Goal: Contribute content: Contribute content

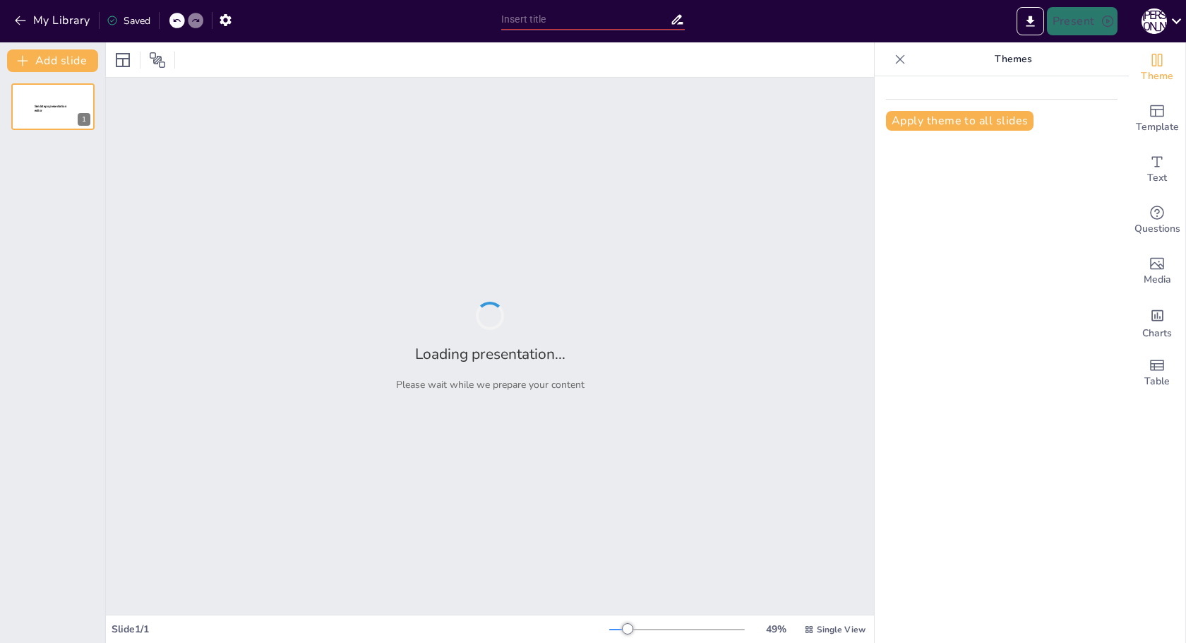
type input "Сравнительный анализ интеграций amoCRM: Chatrex vs. SaleBotCRM"
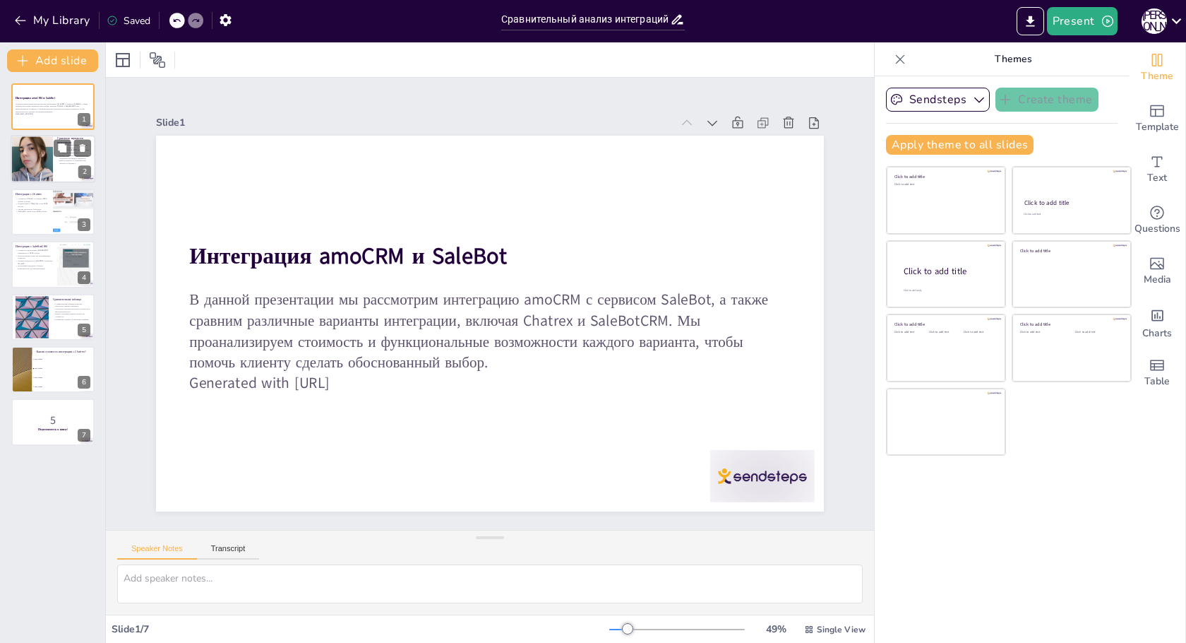
click at [47, 157] on div at bounding box center [32, 160] width 48 height 48
checkbox input "true"
type textarea "Lore ipsum dolorsi amet consect adipiscin elitsed, d eiusmod Tempori utlab etdo…"
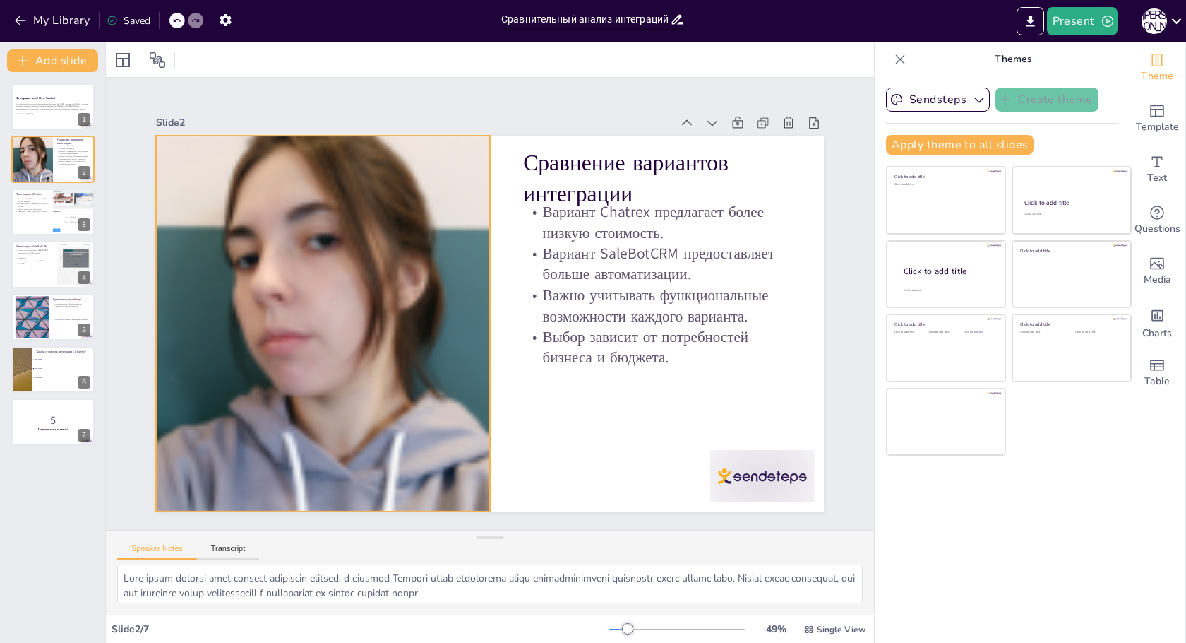
click at [386, 408] on div at bounding box center [634, 218] width 496 height 496
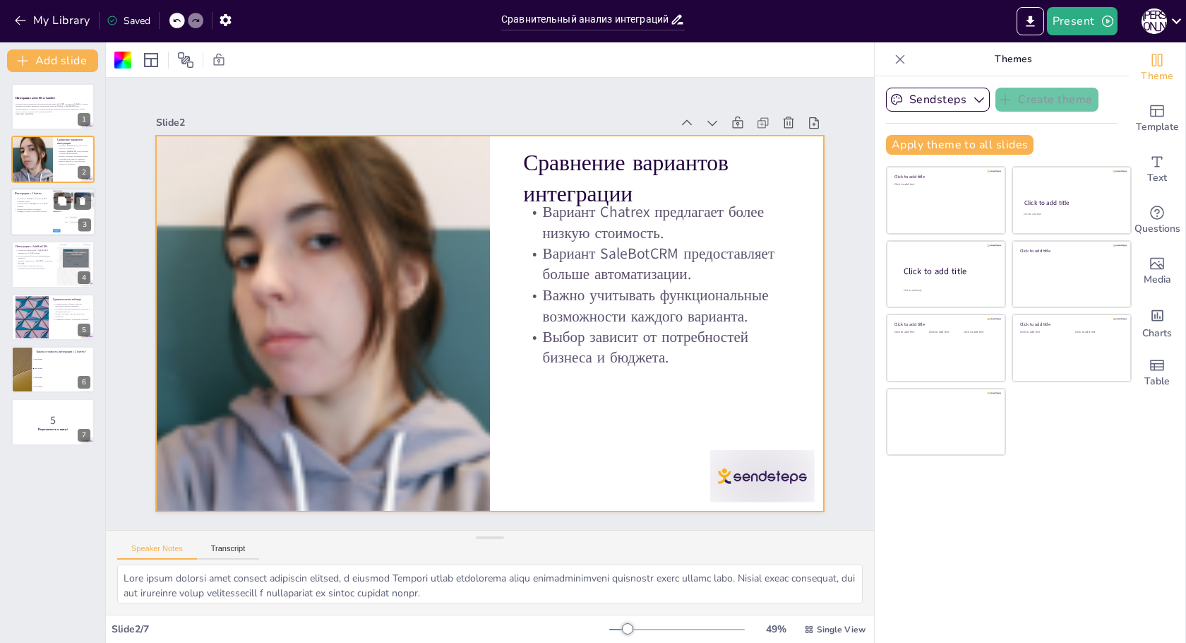
click at [65, 217] on div at bounding box center [73, 212] width 107 height 48
checkbox input "true"
type textarea "Loremi dolorsita con adipis Elitsed doeiusmodtempor inc utlabor e doloremagnaa …"
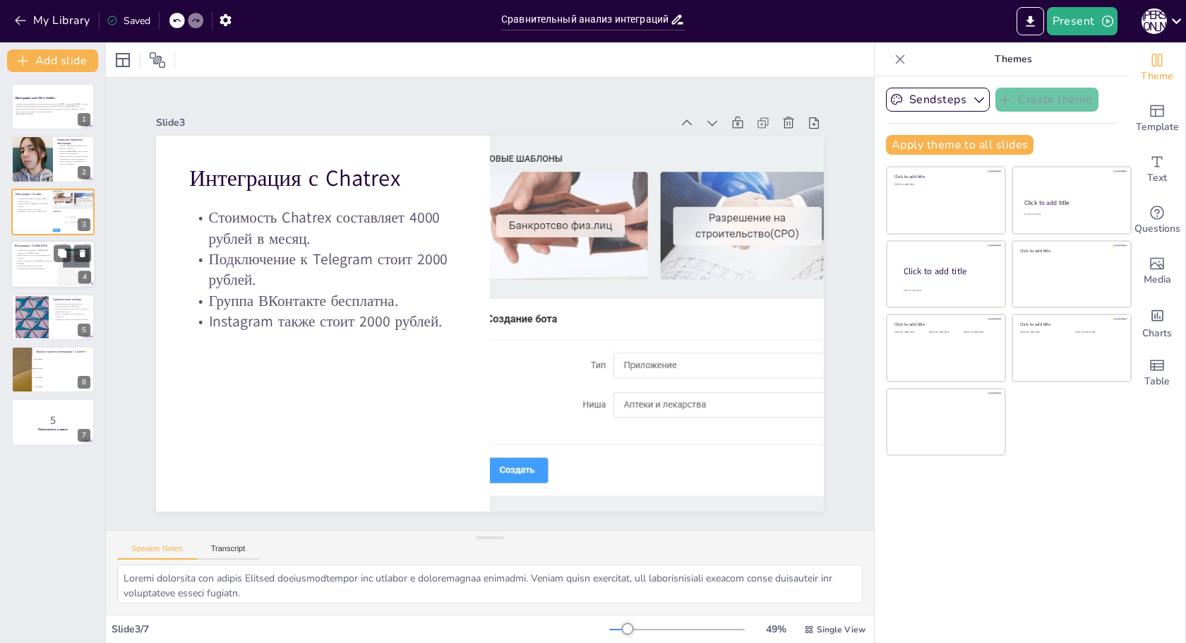
click at [69, 270] on div at bounding box center [73, 264] width 95 height 43
checkbox input "true"
type textarea "Lore ipsumdolo sitametco adipisc elits doeius te incididun u Laboree, dolor mag…"
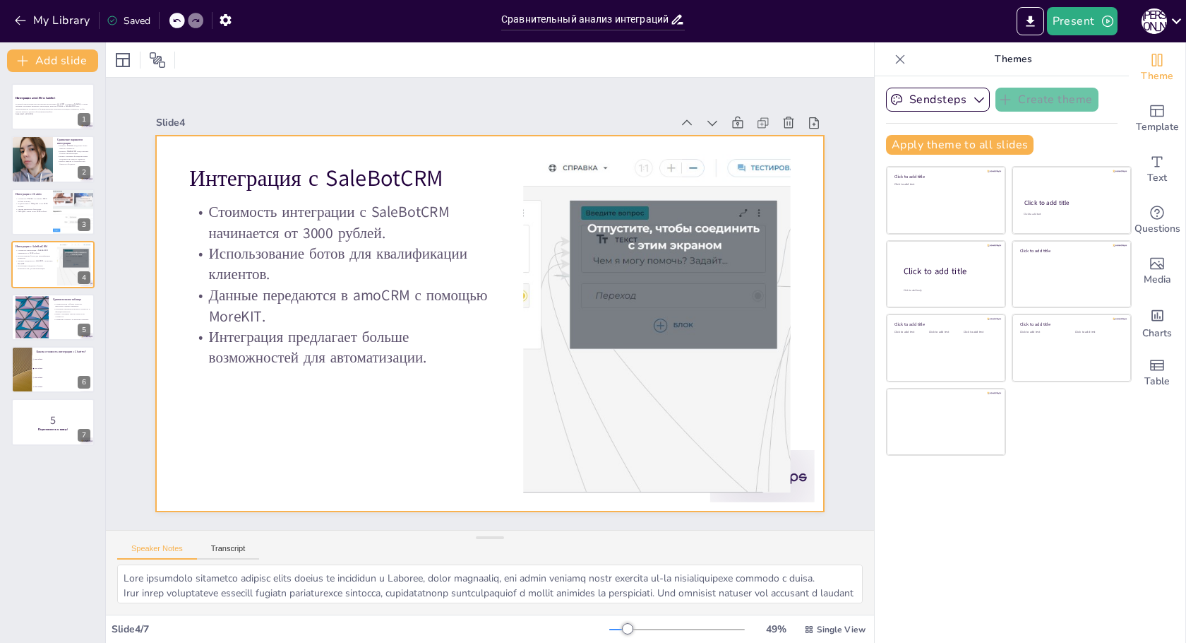
checkbox input "true"
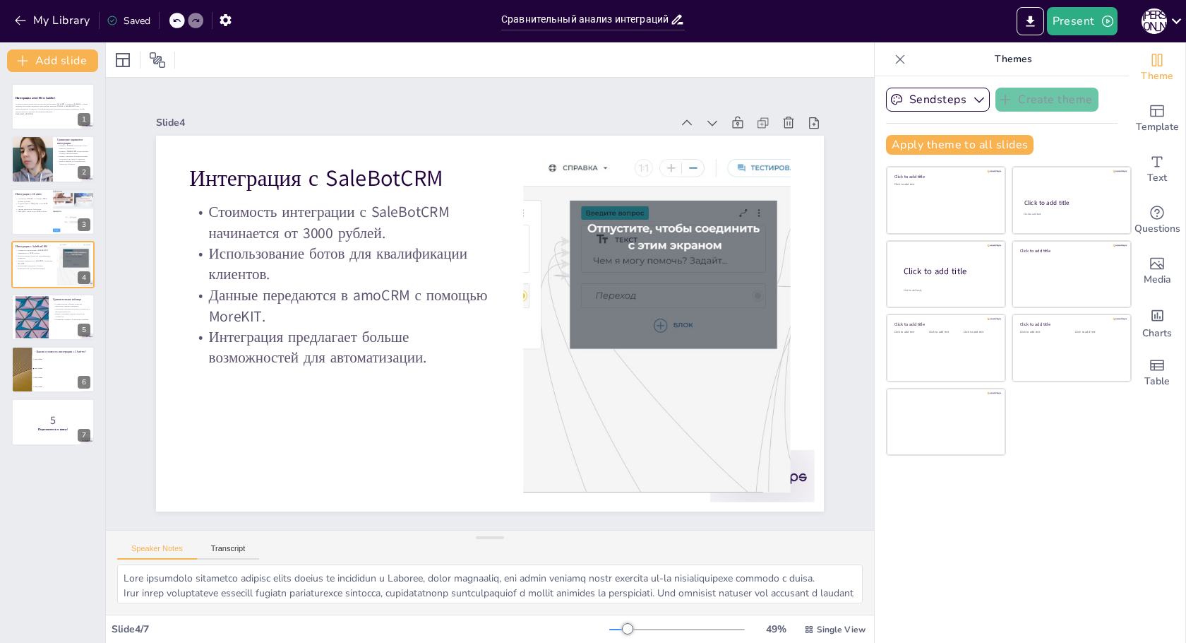
checkbox input "true"
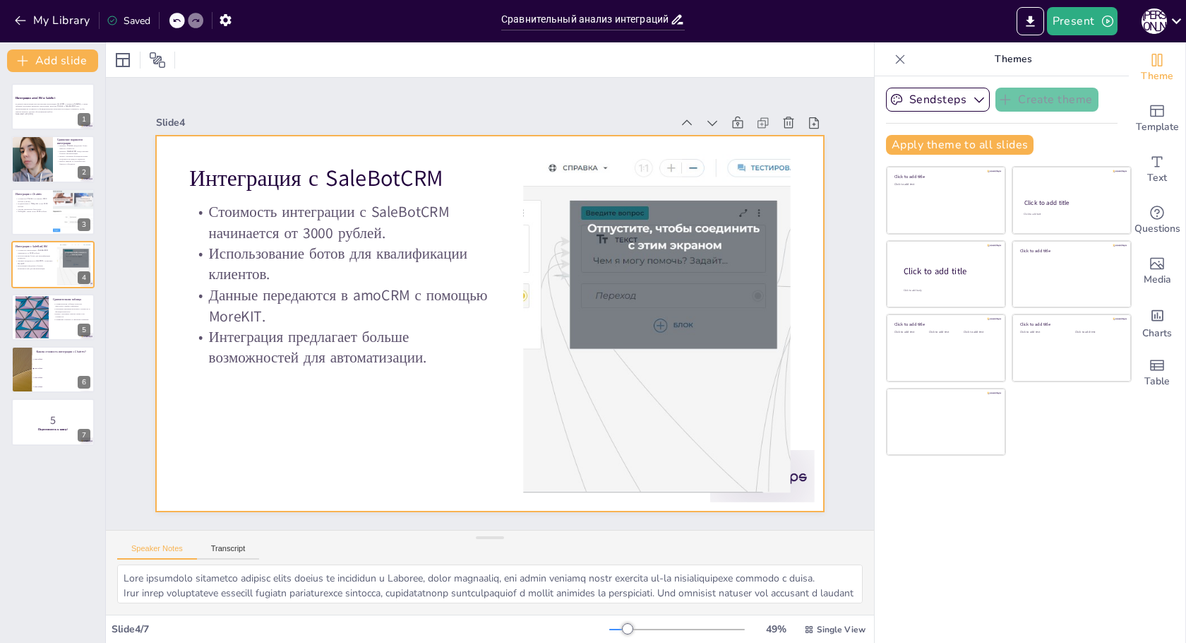
checkbox input "true"
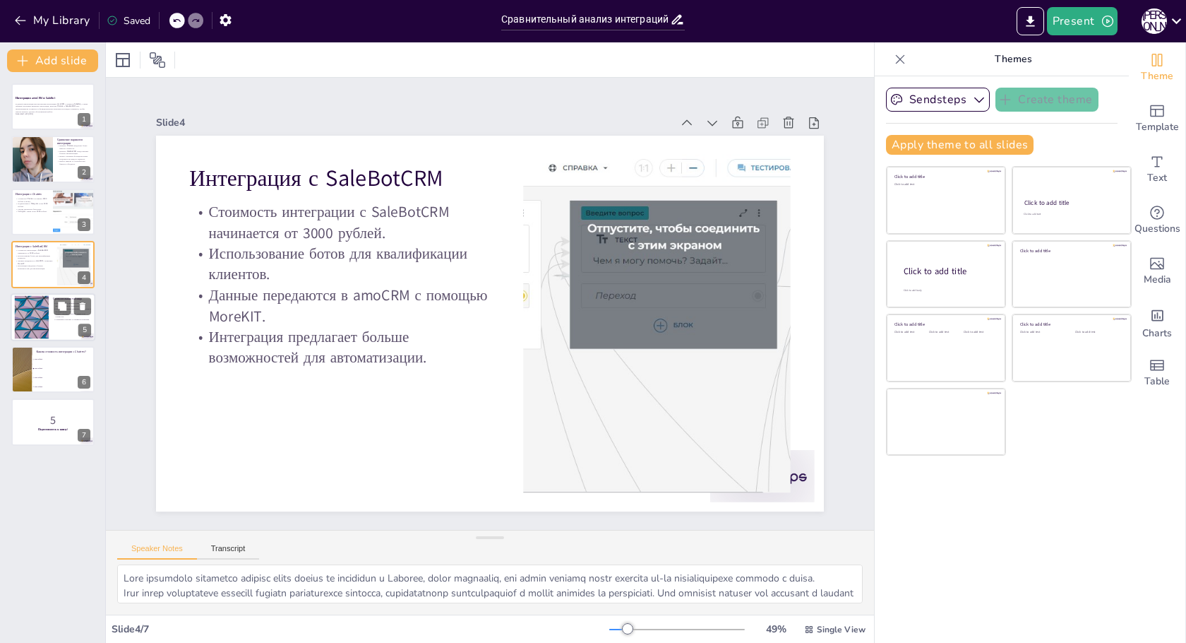
checkbox input "true"
click at [67, 325] on div at bounding box center [53, 317] width 85 height 48
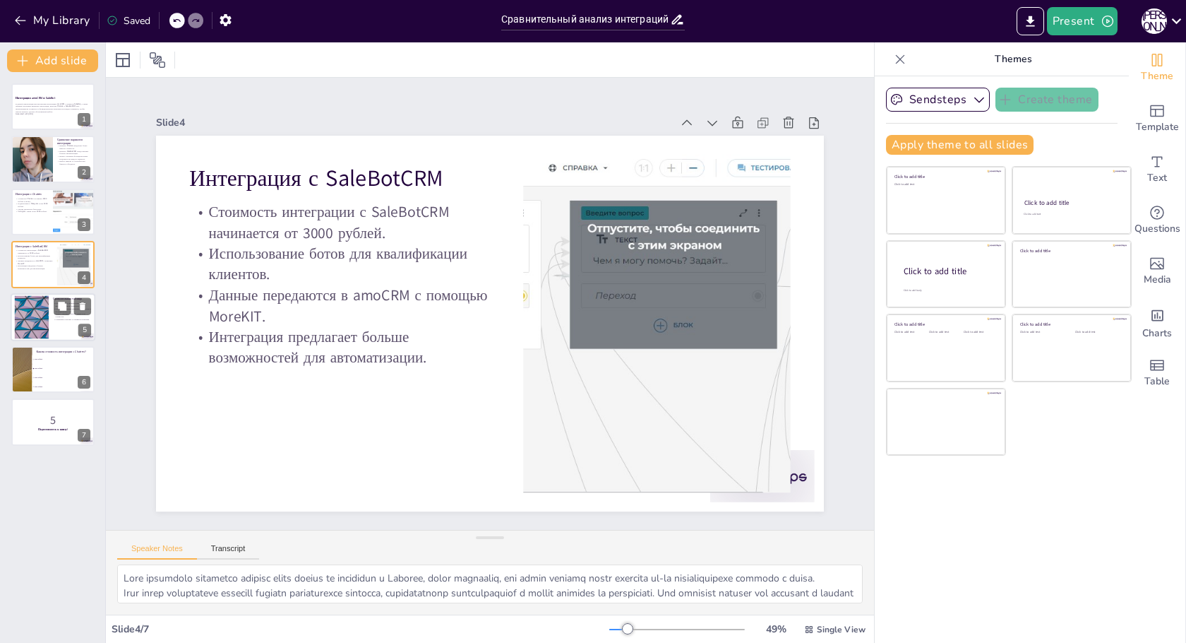
checkbox input "true"
type textarea "Loremipsum dolorsitametc adipiscing e sedd eiusmod temporinc utlabo e dolor mag…"
checkbox input "true"
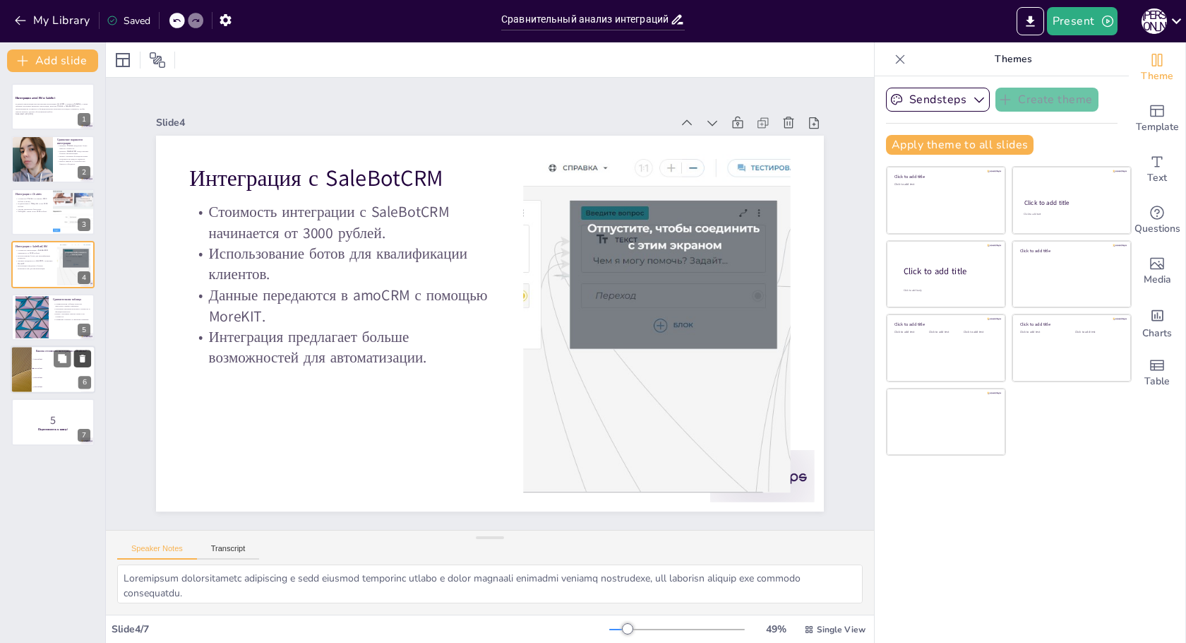
checkbox input "true"
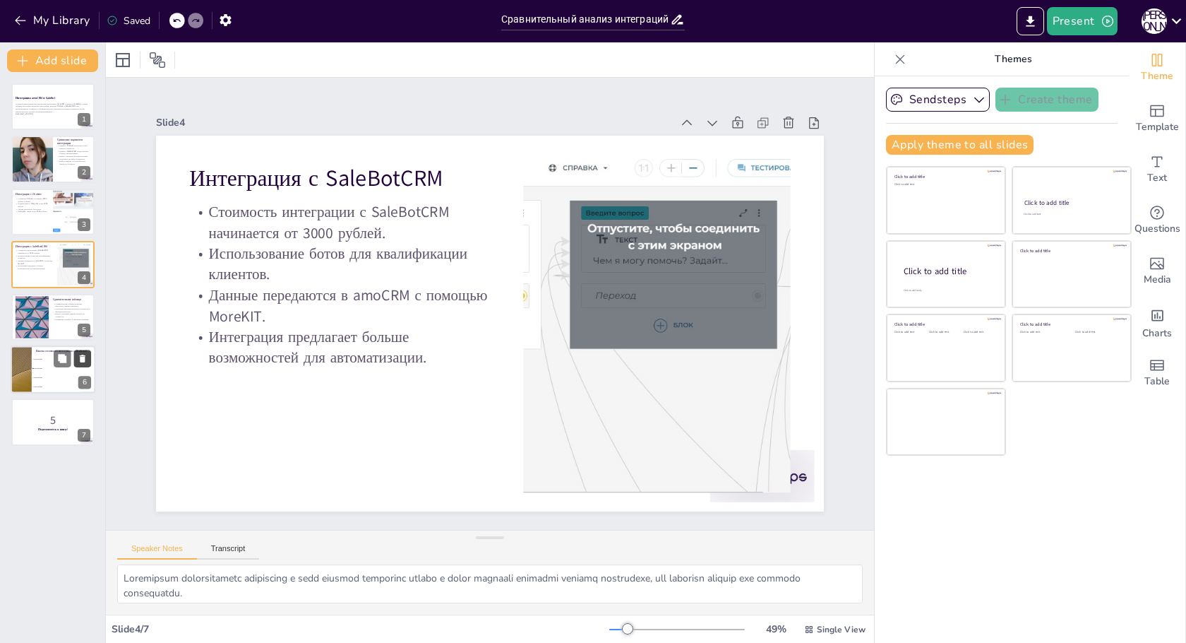
checkbox input "true"
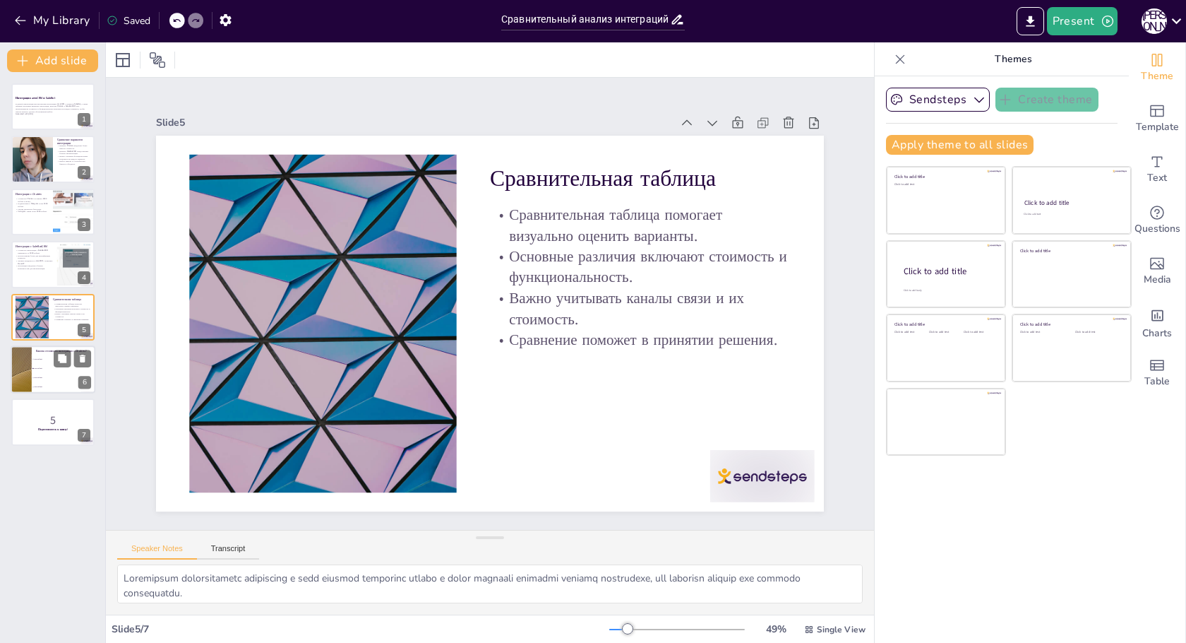
checkbox input "true"
click at [66, 367] on span "4000 рублей" at bounding box center [64, 368] width 61 height 2
checkbox input "true"
type textarea "Правильный ответ — 4000 рублей. Эта информация была представлена на слайде "Инт…"
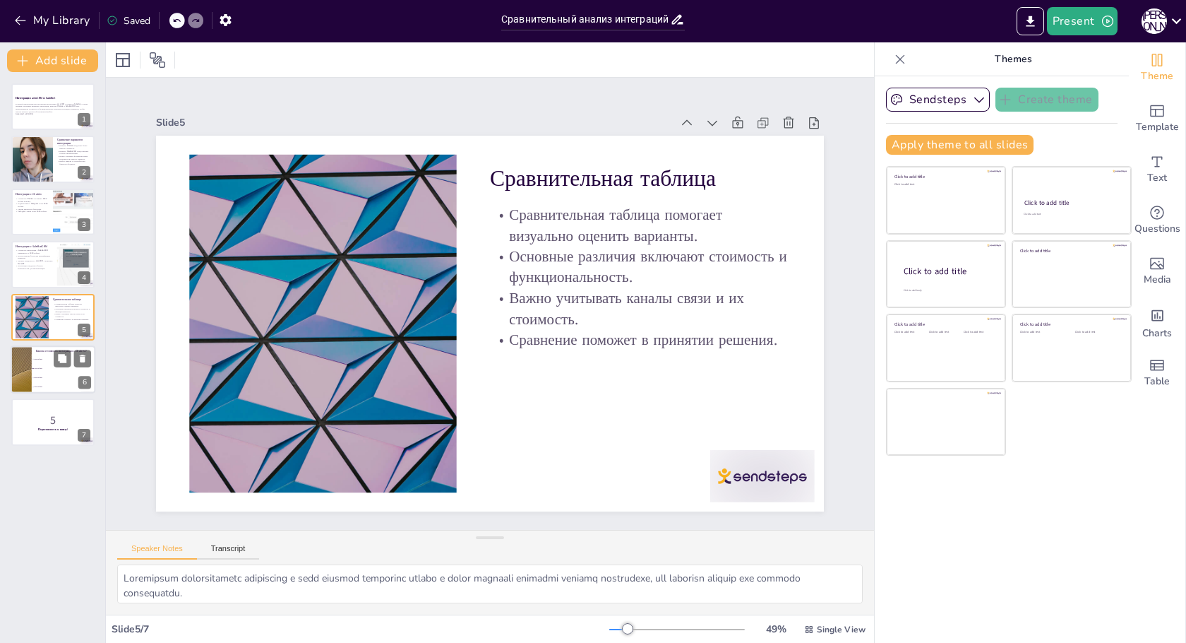
checkbox input "true"
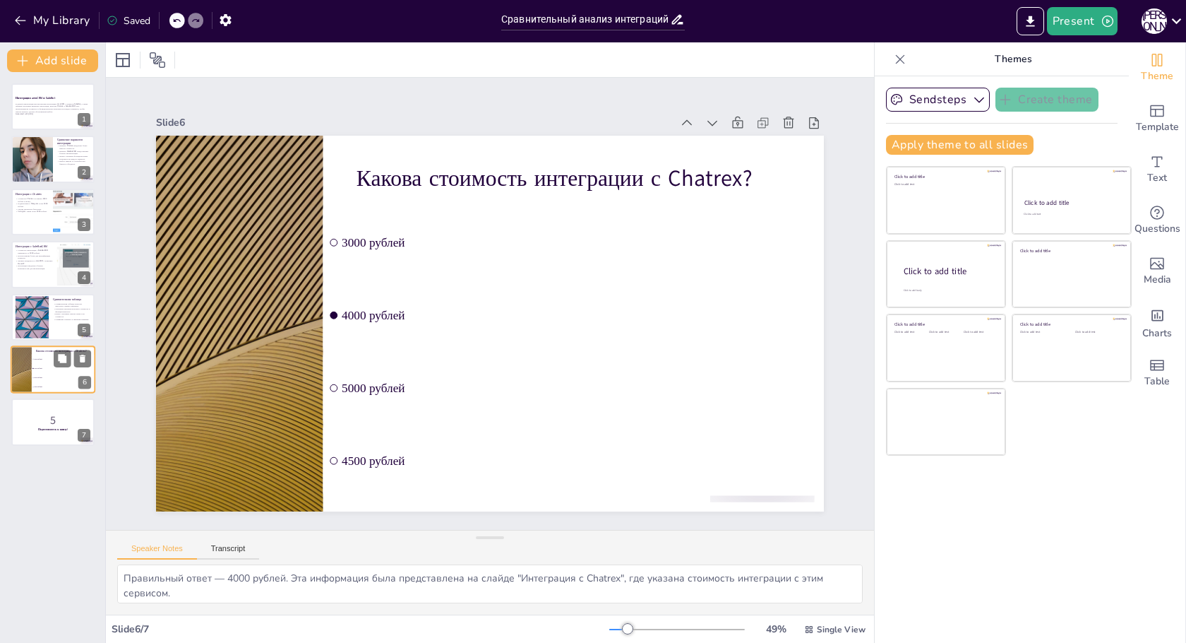
checkbox input "true"
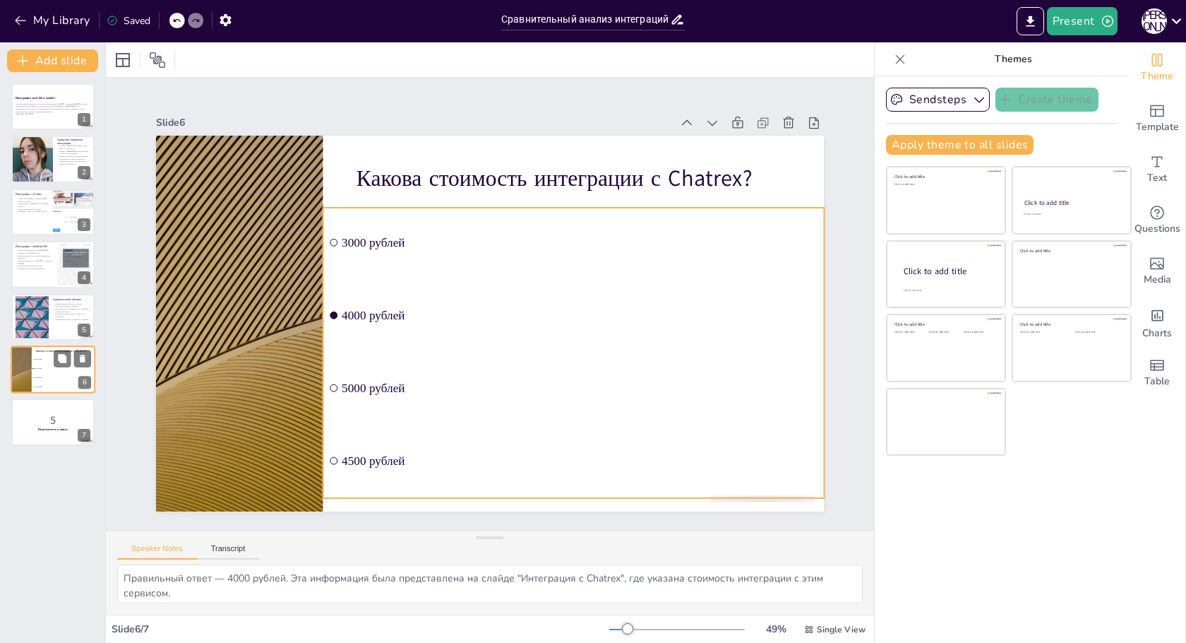
checkbox input "true"
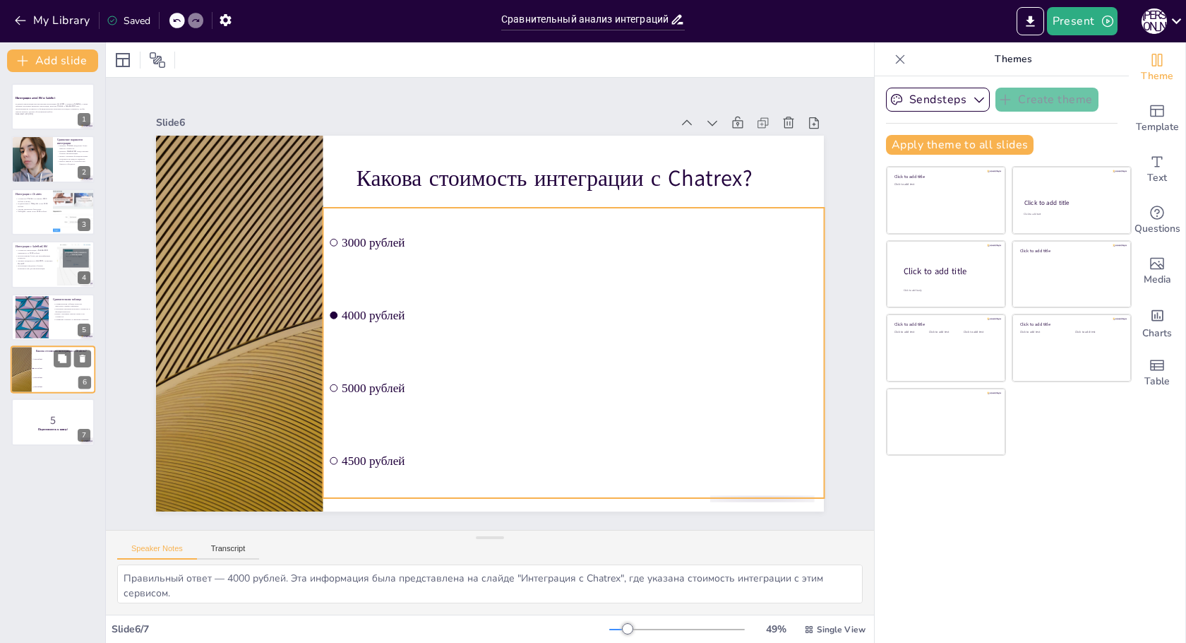
checkbox input "true"
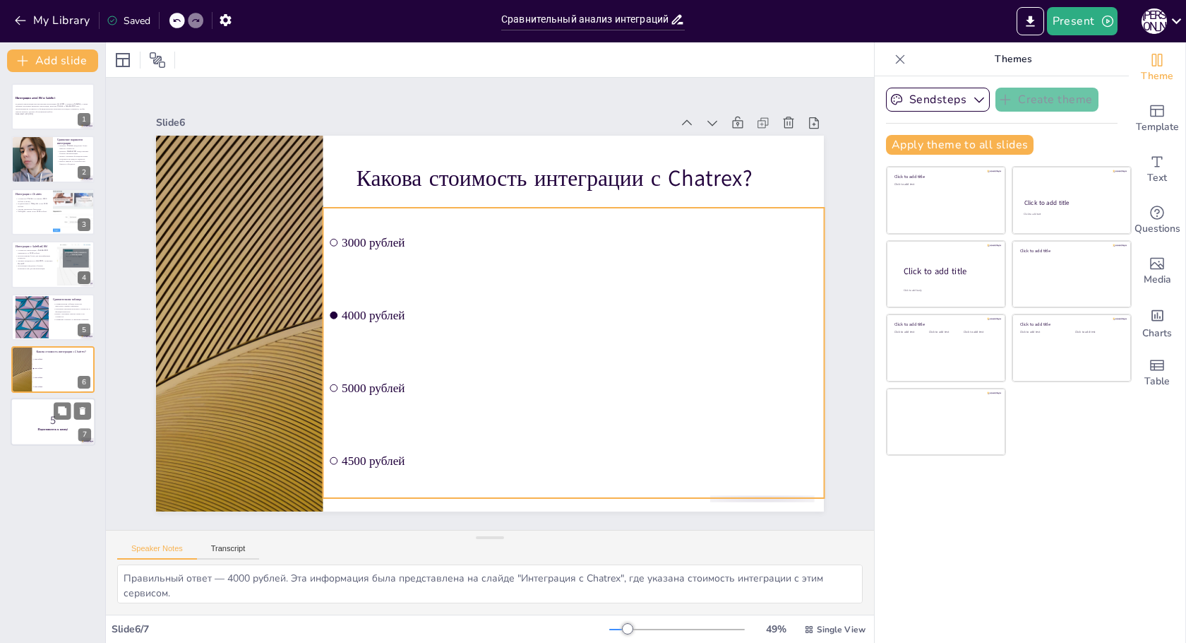
checkbox input "true"
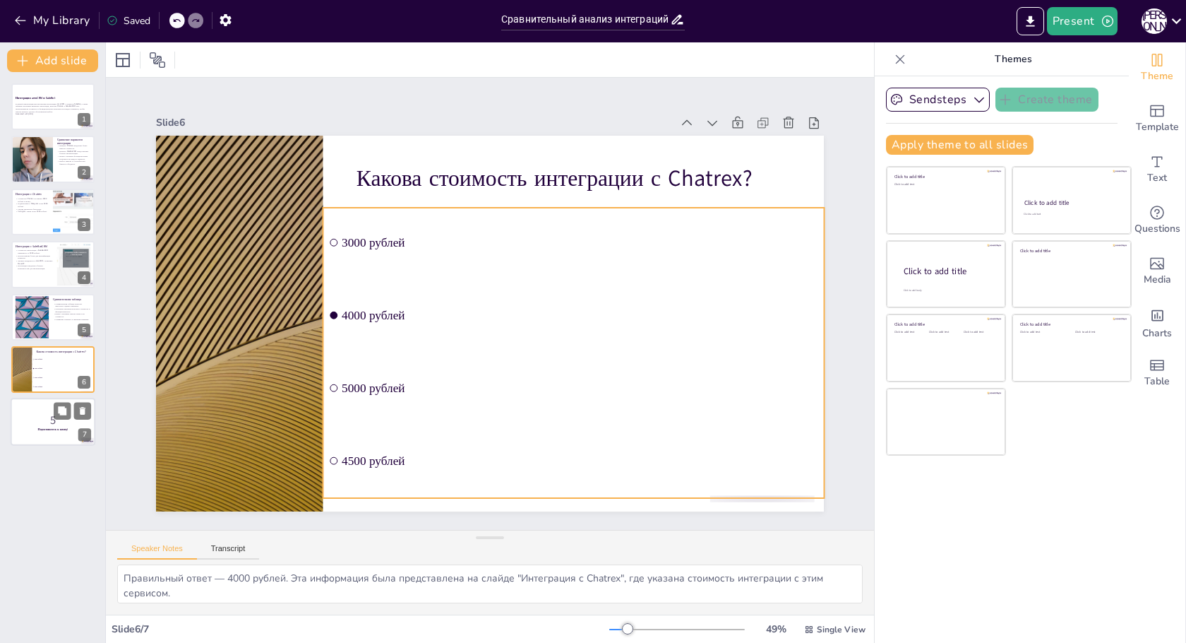
checkbox input "true"
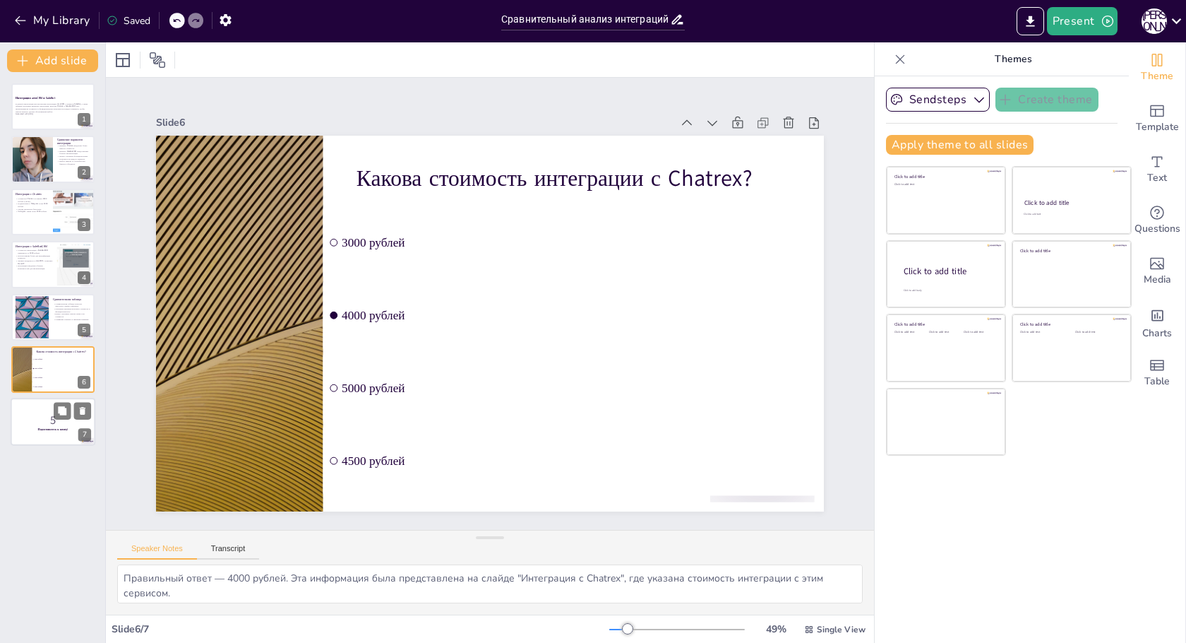
checkbox input "true"
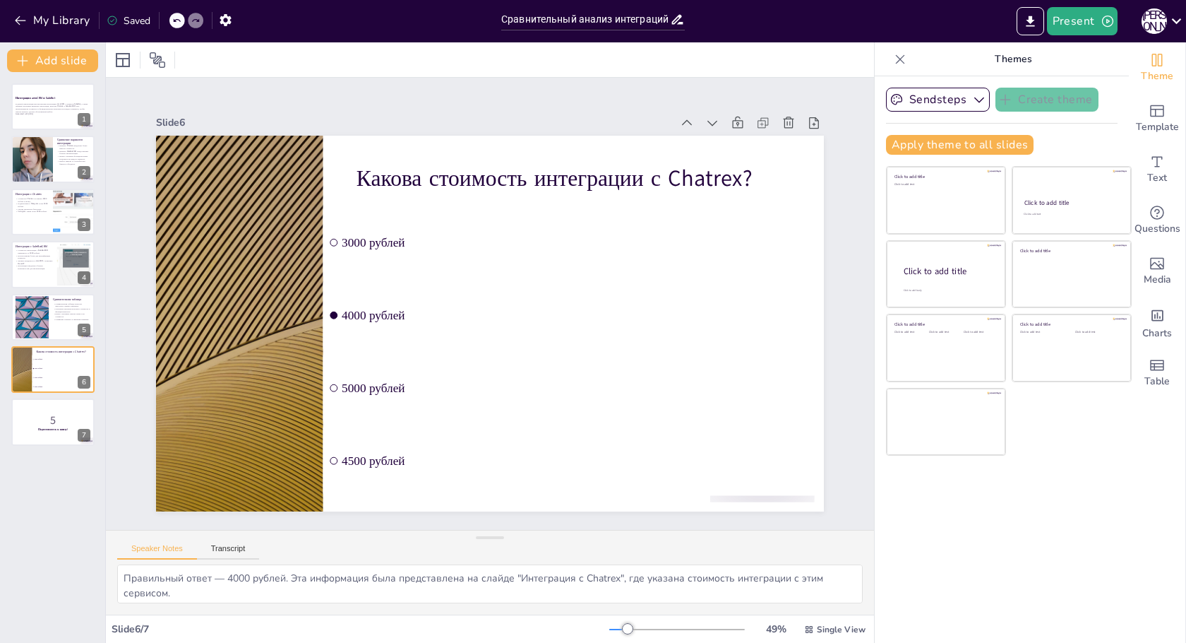
checkbox input "true"
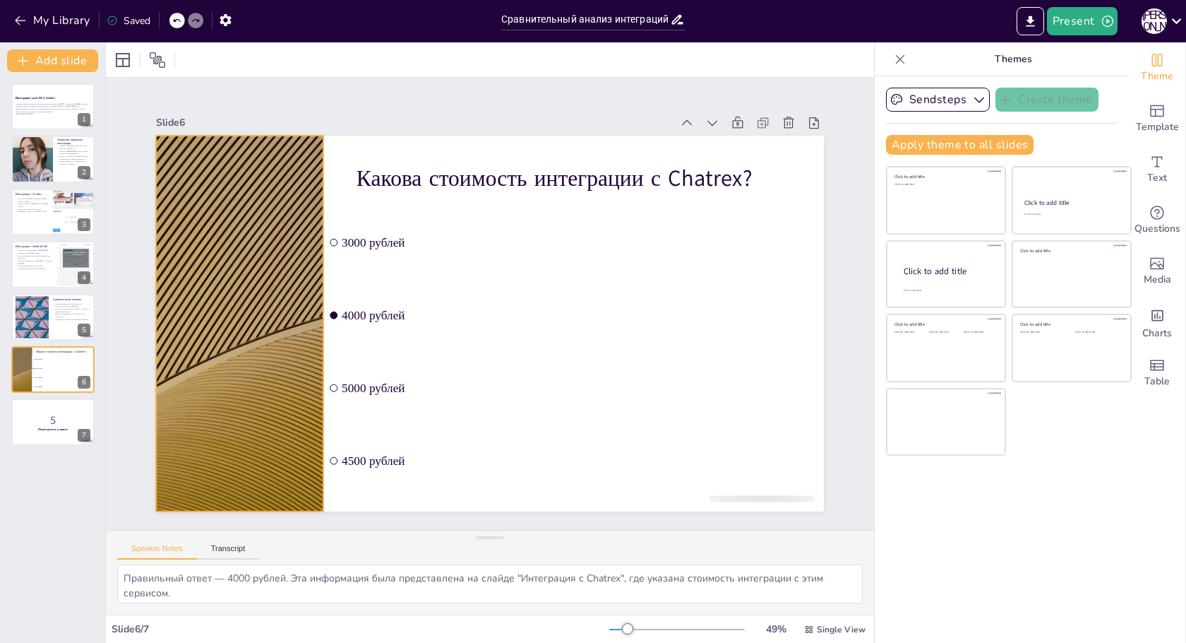
checkbox input "true"
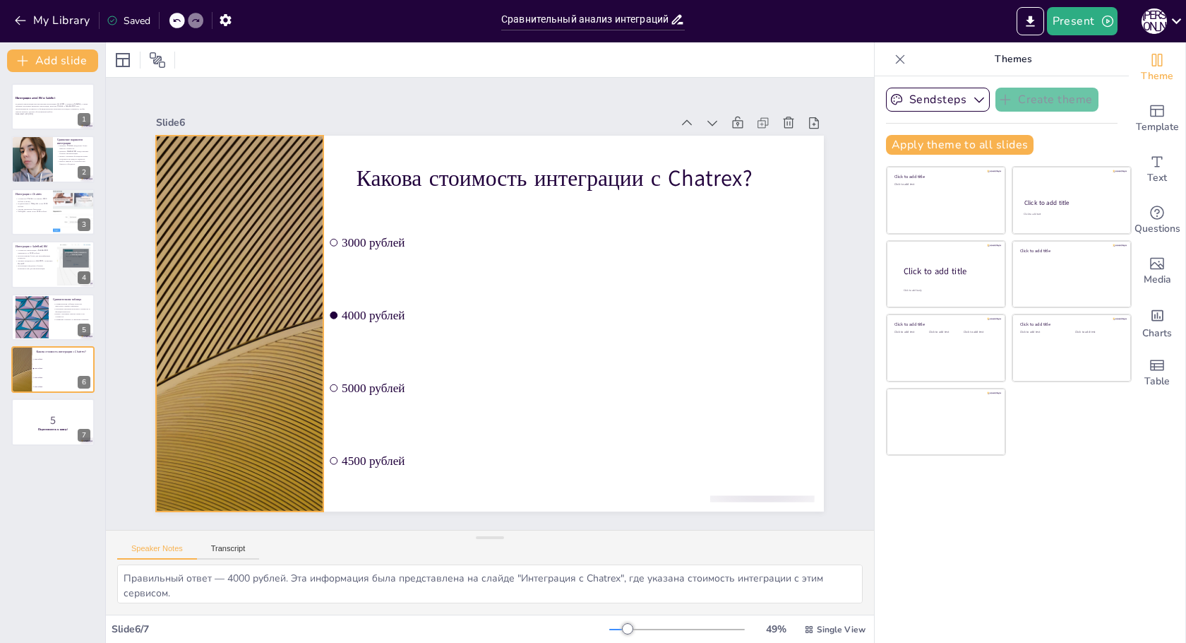
checkbox input "true"
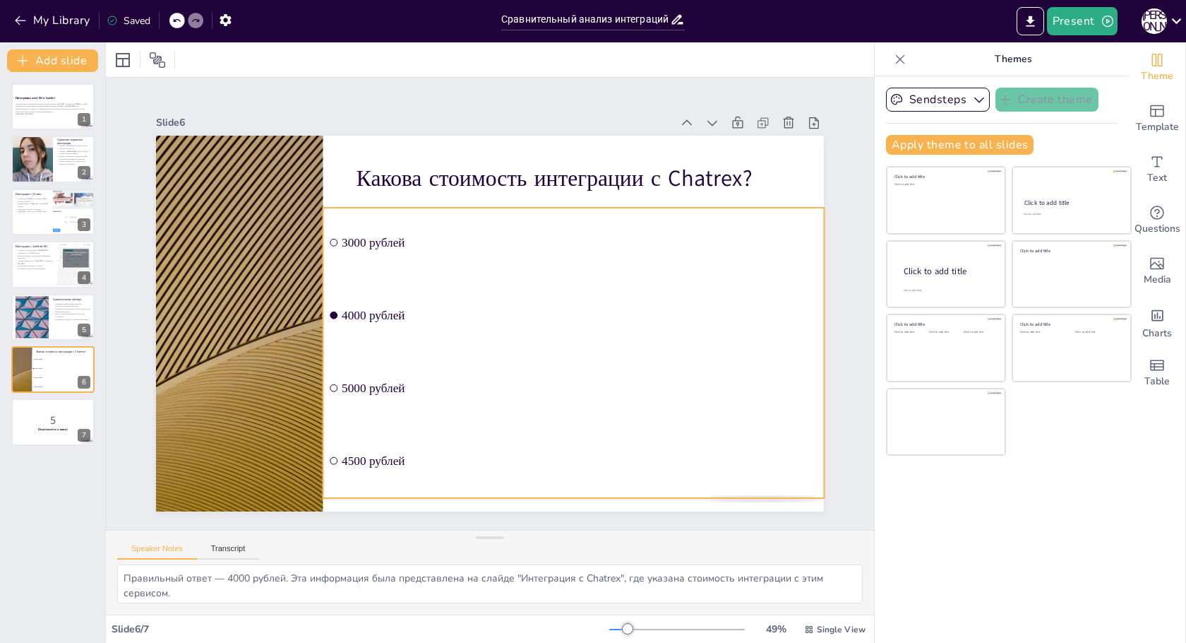
checkbox input "true"
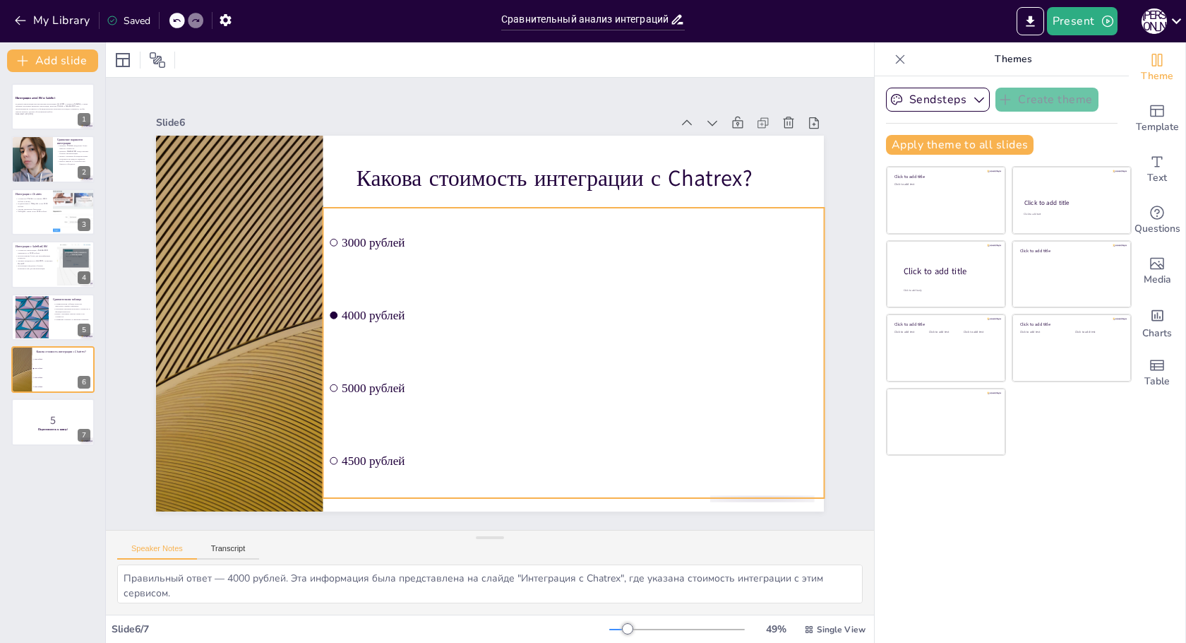
checkbox input "true"
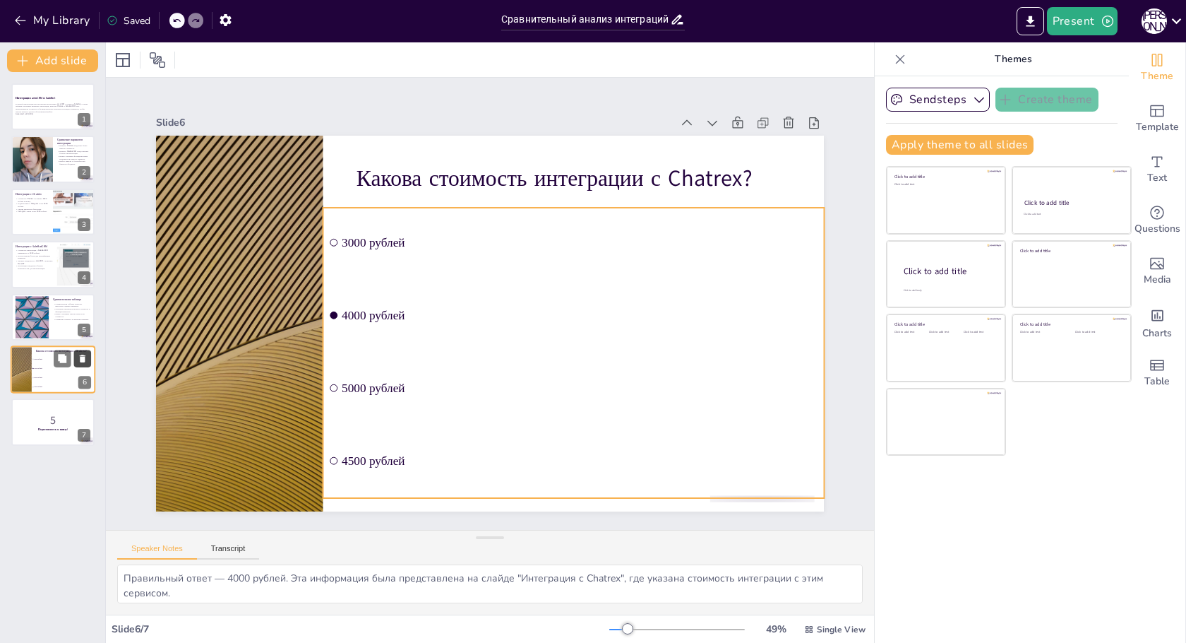
checkbox input "true"
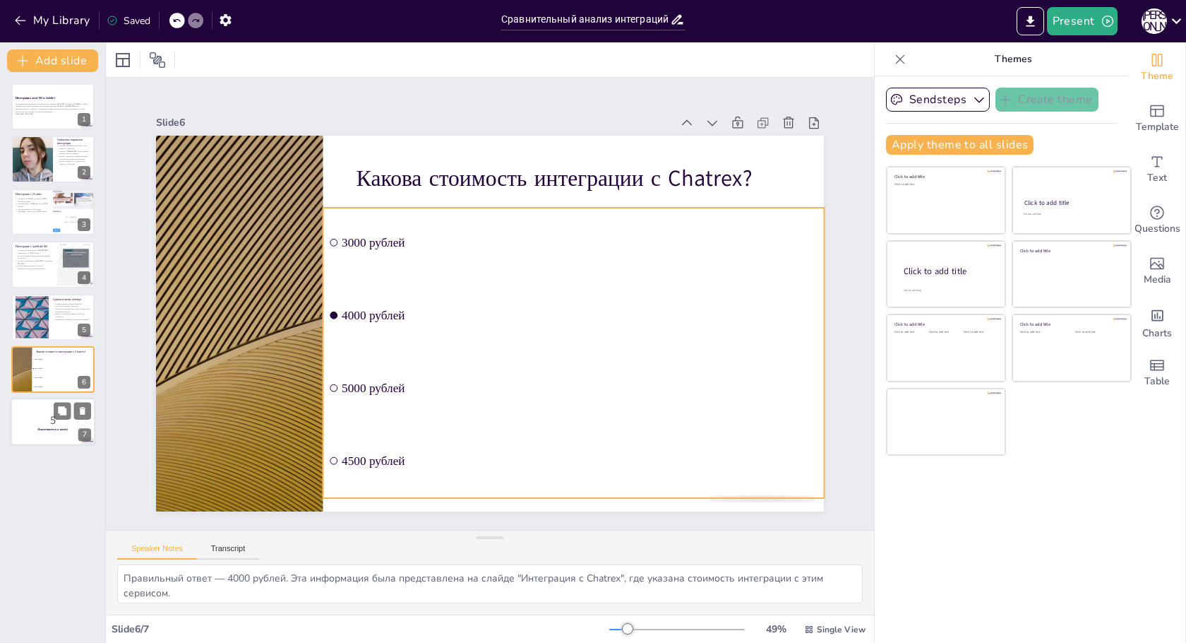
checkbox input "true"
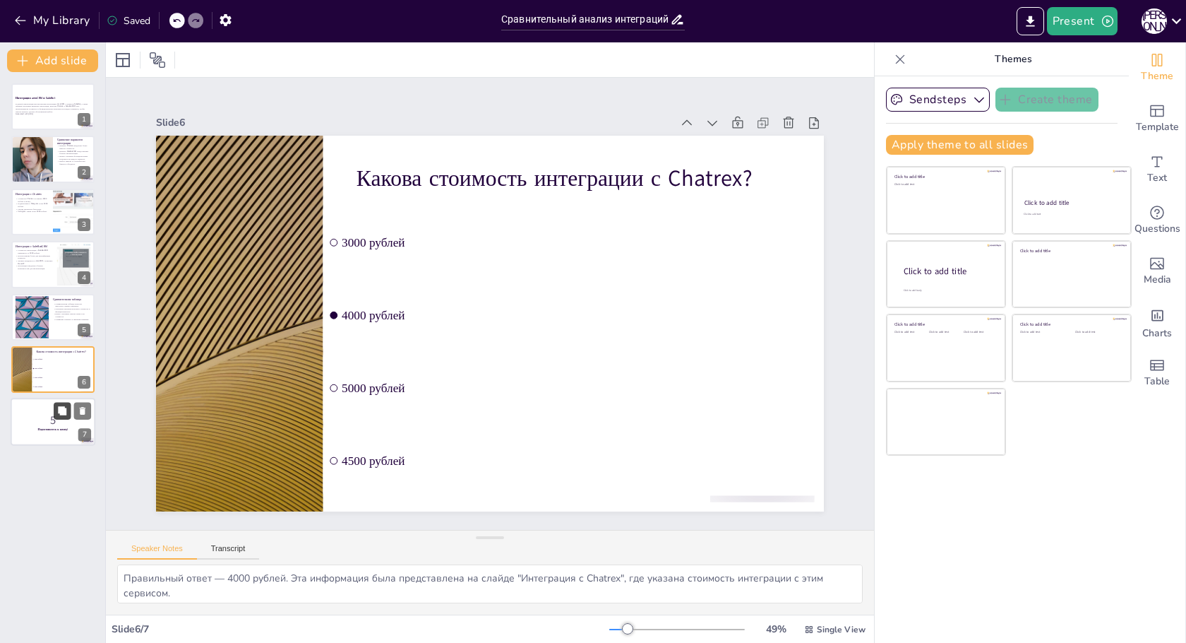
checkbox input "true"
click at [66, 405] on button at bounding box center [62, 410] width 17 height 17
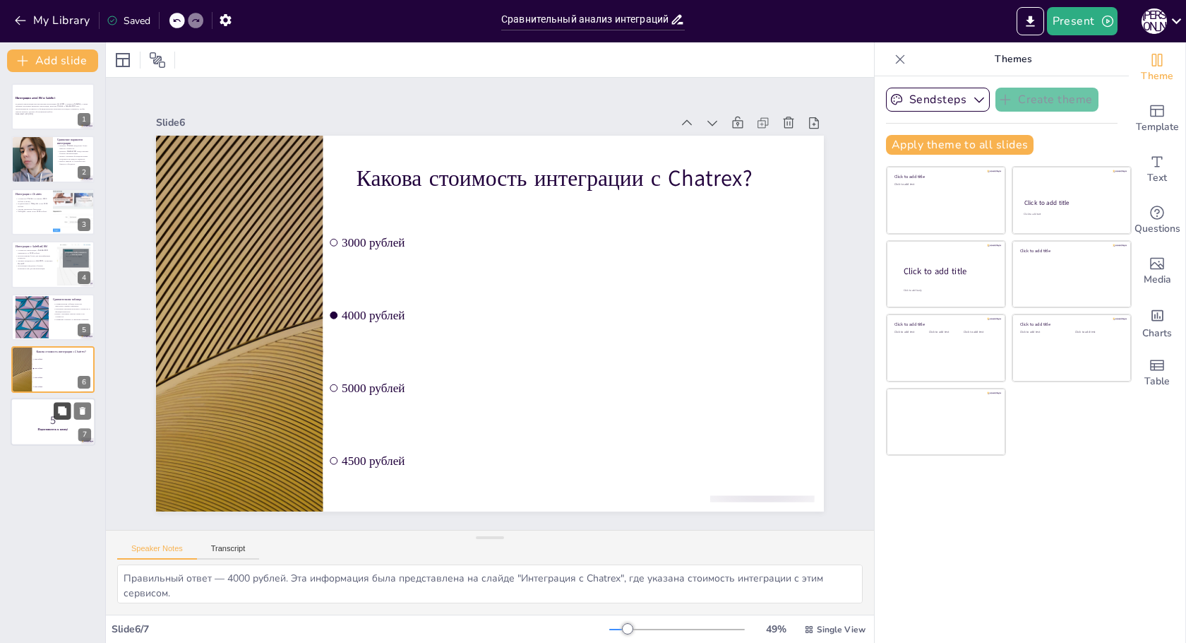
checkbox input "true"
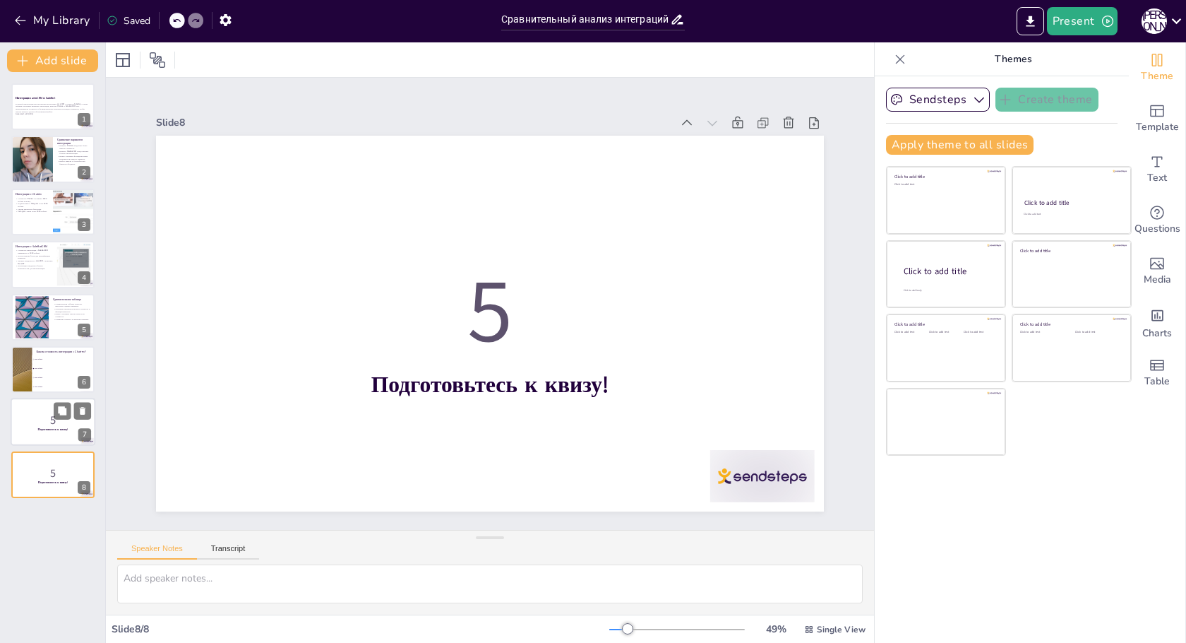
click at [53, 424] on p "5" at bounding box center [53, 420] width 76 height 16
click at [35, 485] on div at bounding box center [53, 474] width 85 height 48
click at [37, 431] on div at bounding box center [53, 422] width 85 height 48
click at [37, 478] on p "5" at bounding box center [53, 473] width 76 height 16
click at [39, 435] on div at bounding box center [53, 422] width 85 height 48
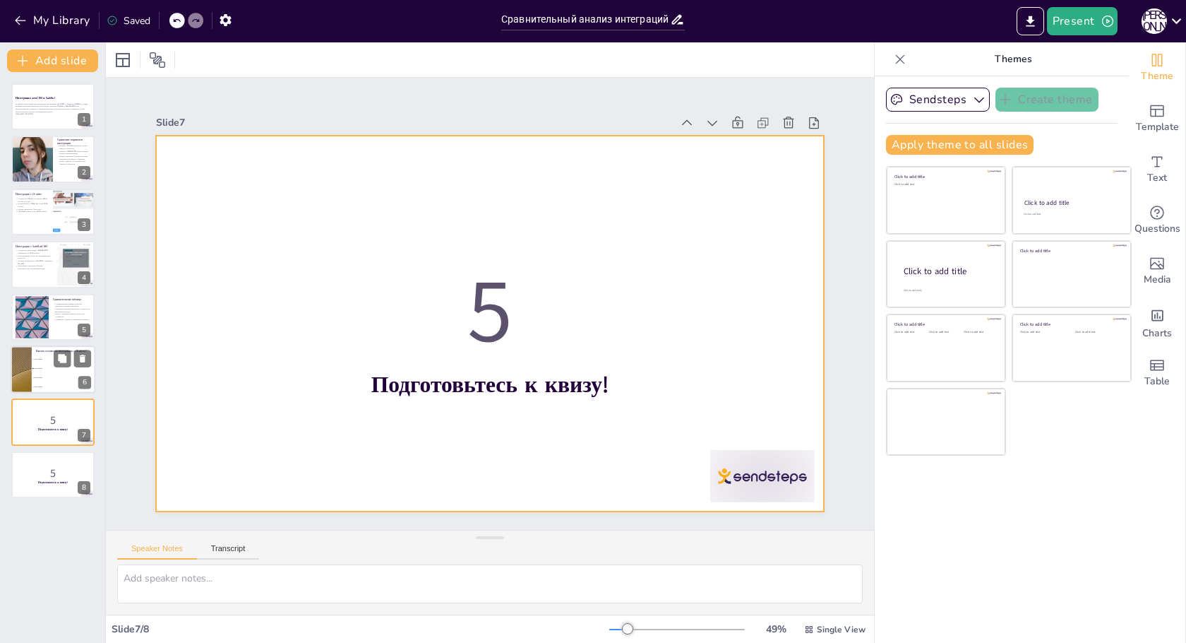
click at [43, 357] on li "3000 рублей" at bounding box center [64, 358] width 64 height 9
checkbox input "true"
type textarea "Правильный ответ — 4000 рублей. Эта информация была представлена на слайде "Инт…"
checkbox input "true"
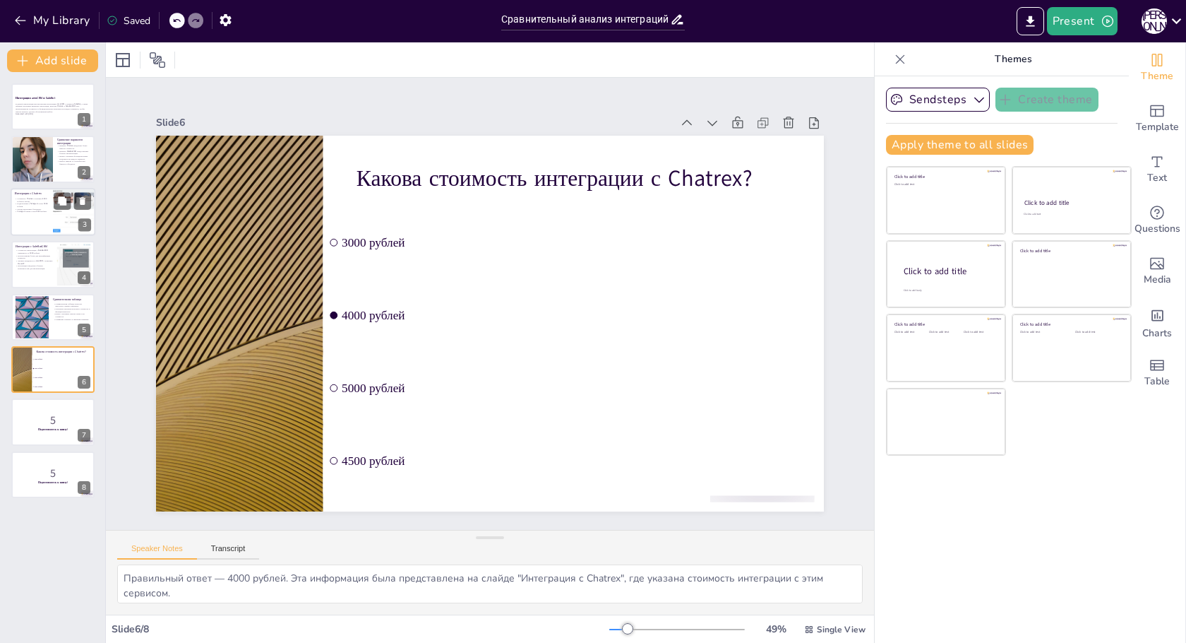
checkbox input "true"
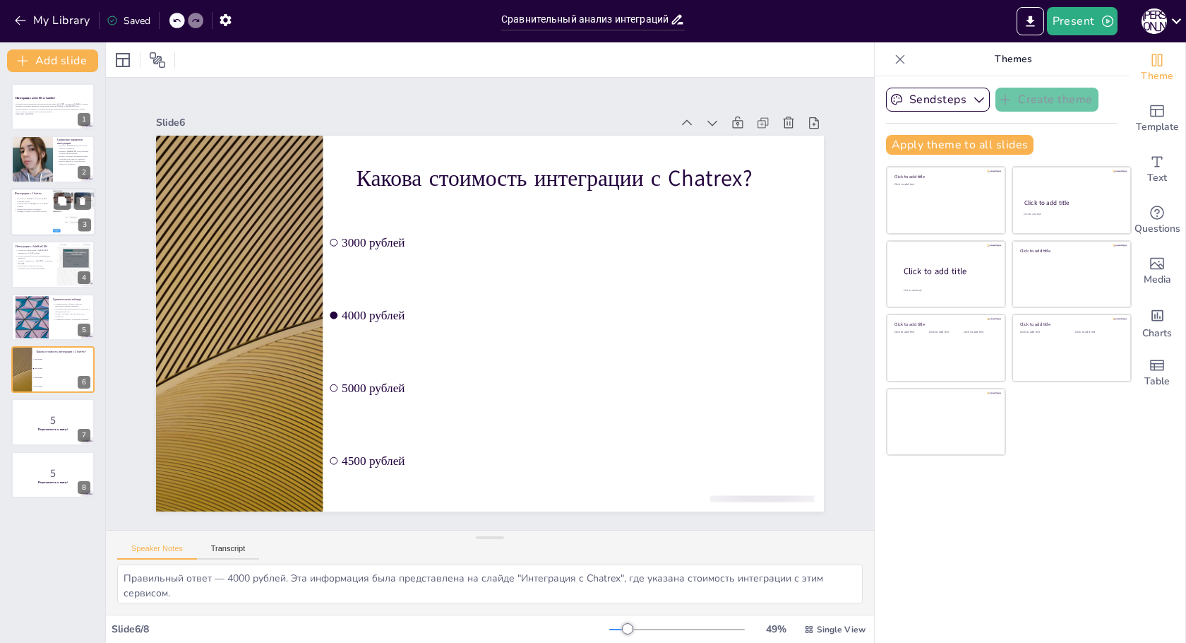
checkbox input "true"
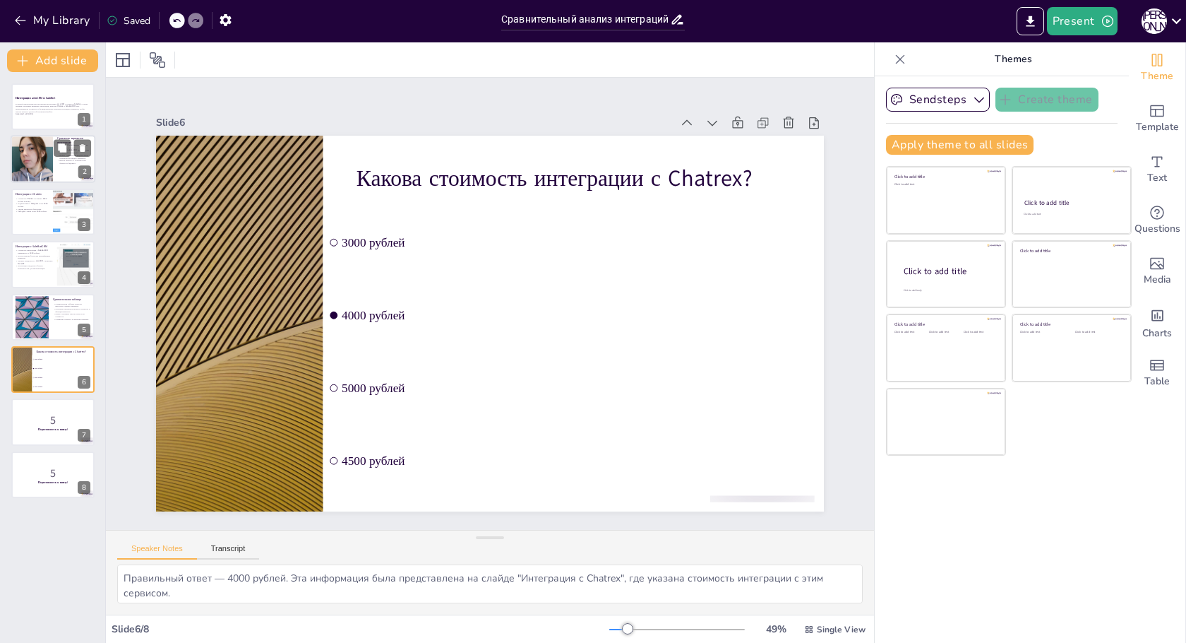
checkbox input "true"
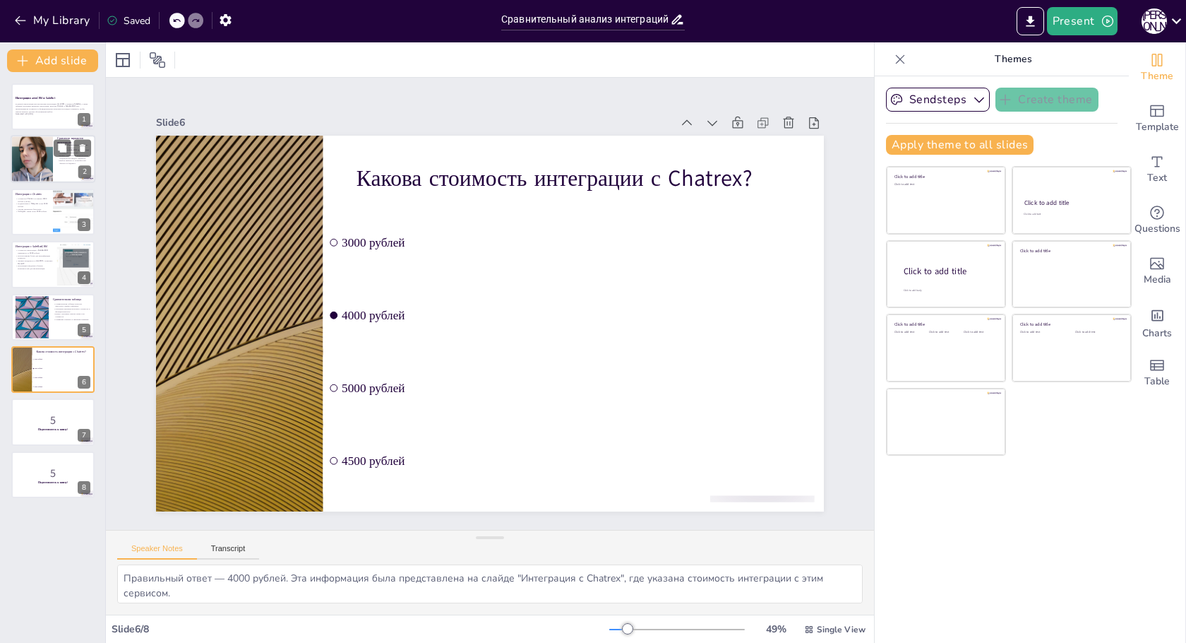
checkbox input "true"
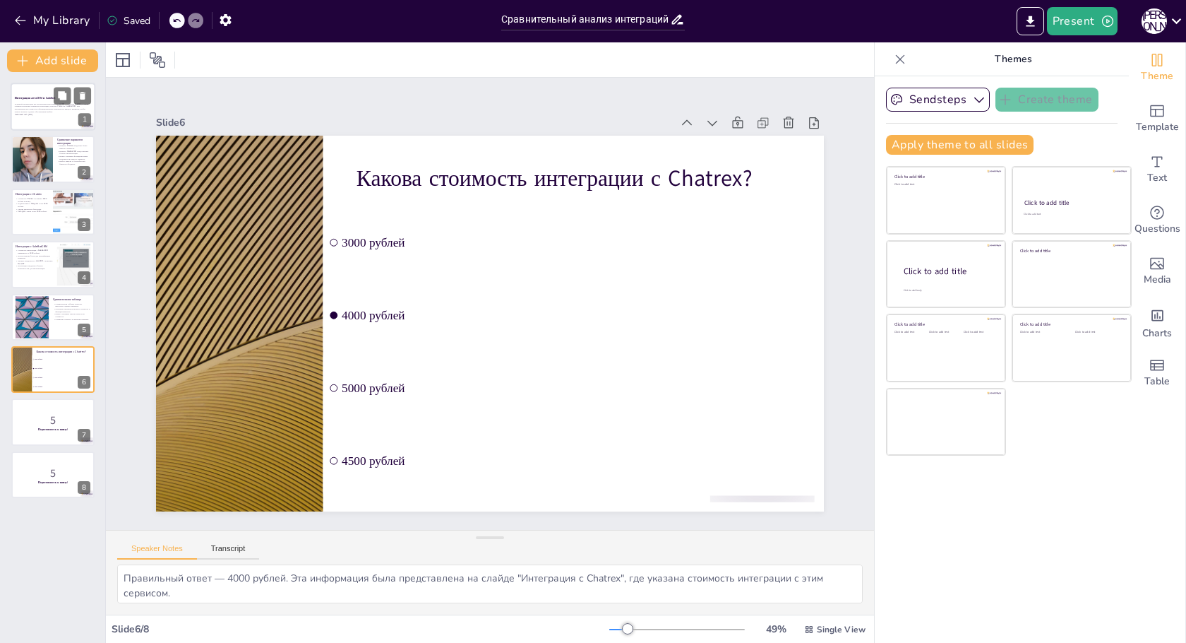
checkbox input "true"
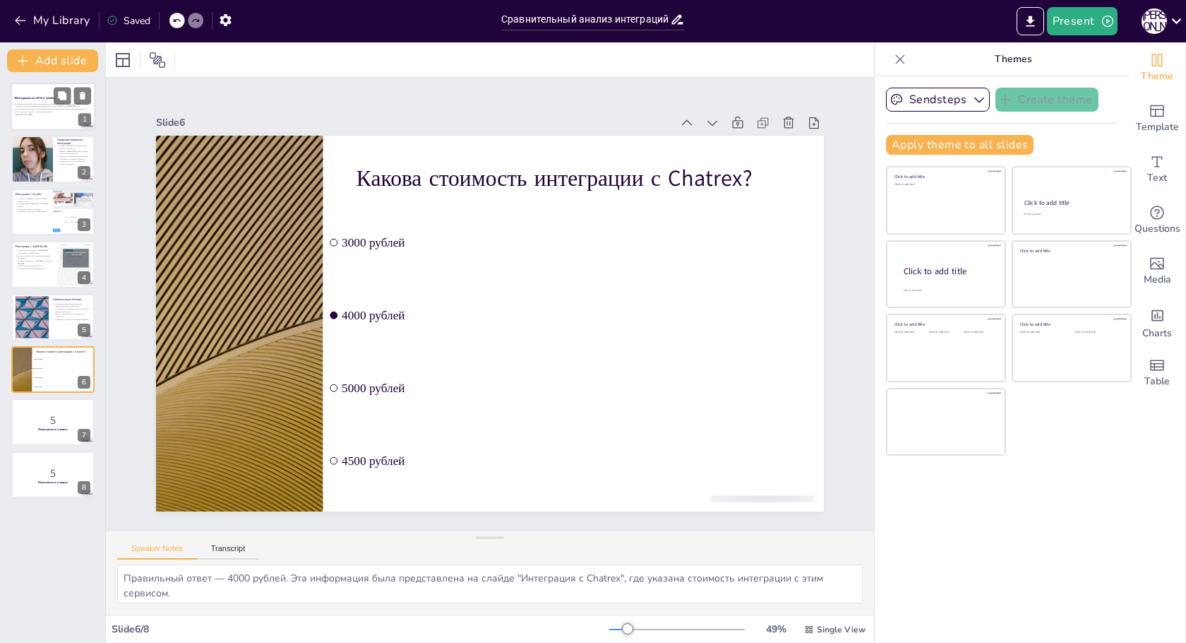
checkbox input "true"
click at [52, 110] on p "В данной презентации мы рассмотрим интеграцию amoCRM с сервисом SaleBot, а такж…" at bounding box center [53, 107] width 76 height 11
checkbox input "true"
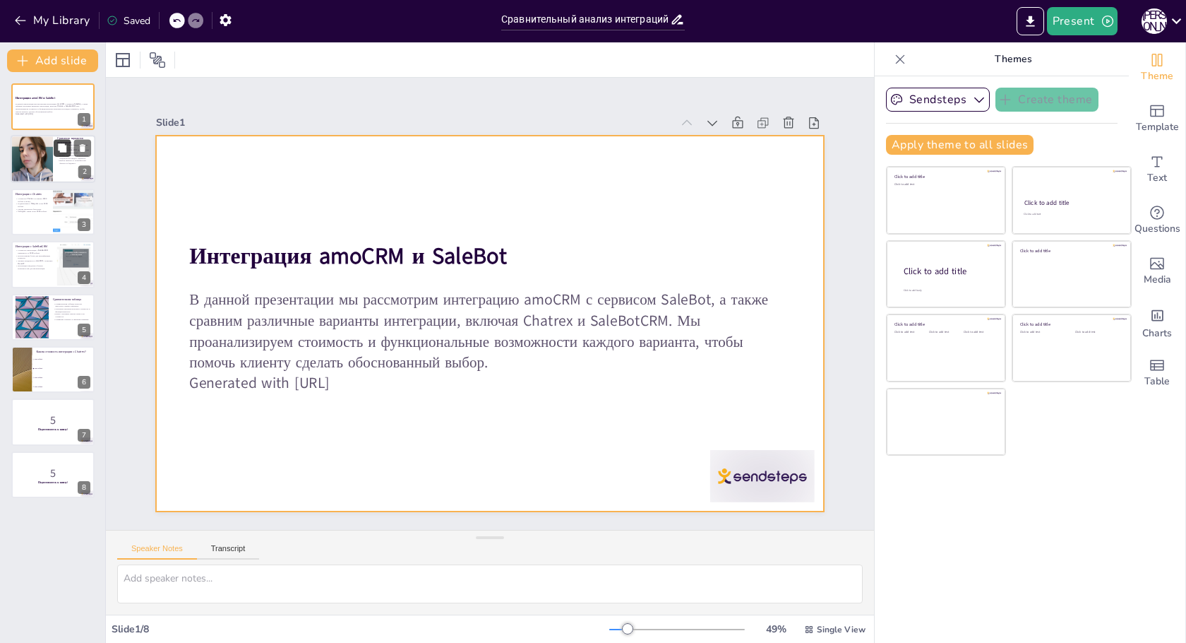
checkbox input "true"
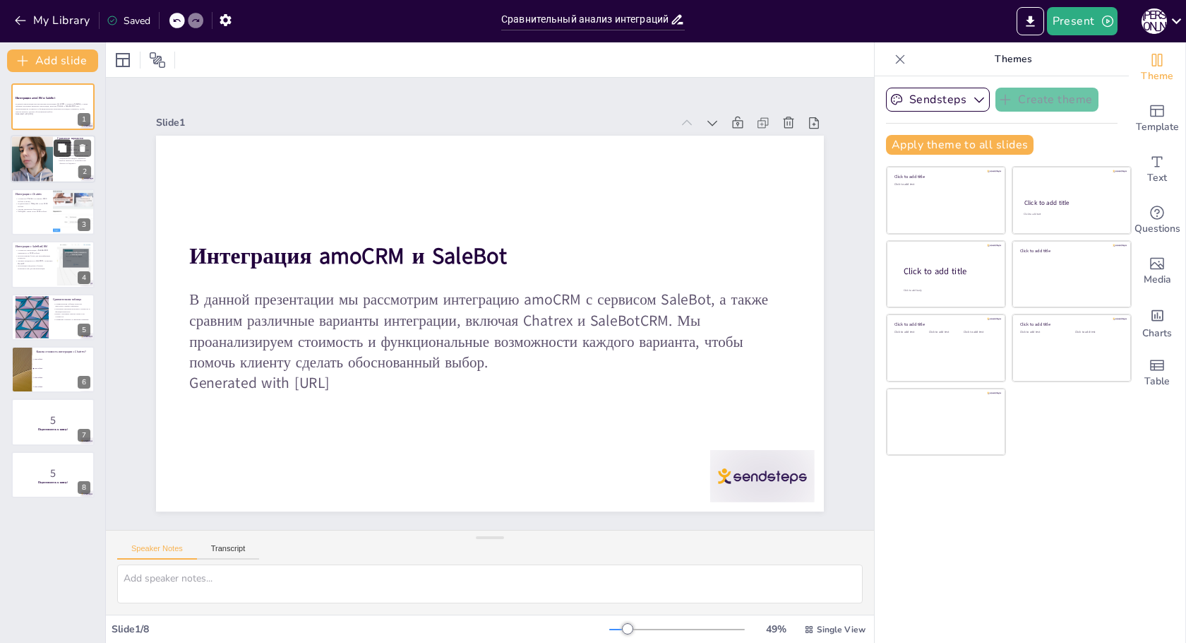
click at [55, 140] on button at bounding box center [62, 148] width 17 height 17
type textarea "Lore ipsum dolorsi amet consect adipiscin elitsed, d eiusmod Tempori utlab etdo…"
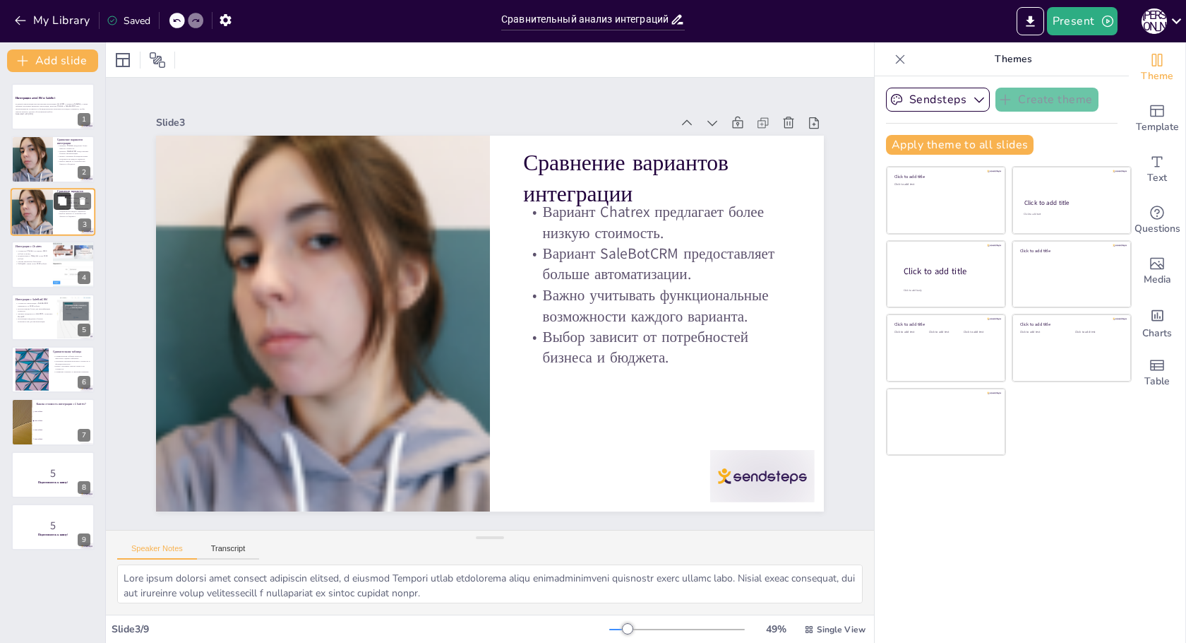
checkbox input "true"
click at [86, 205] on icon at bounding box center [83, 201] width 10 height 10
type textarea "Loremi dolorsita con adipis Elitsed doeiusmodtempor inc utlabor e doloremagnaa …"
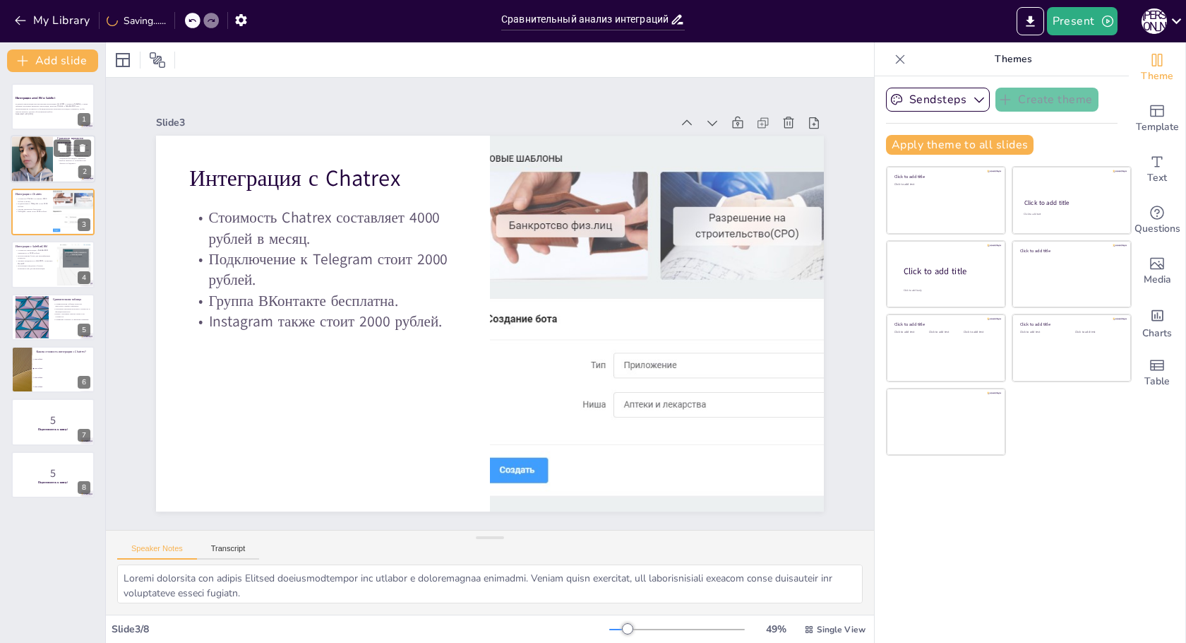
checkbox input "true"
click at [47, 168] on div at bounding box center [32, 160] width 48 height 48
type textarea "Lore ipsum dolorsi amet consect adipiscin elitsed, d eiusmod Tempori utlab etdo…"
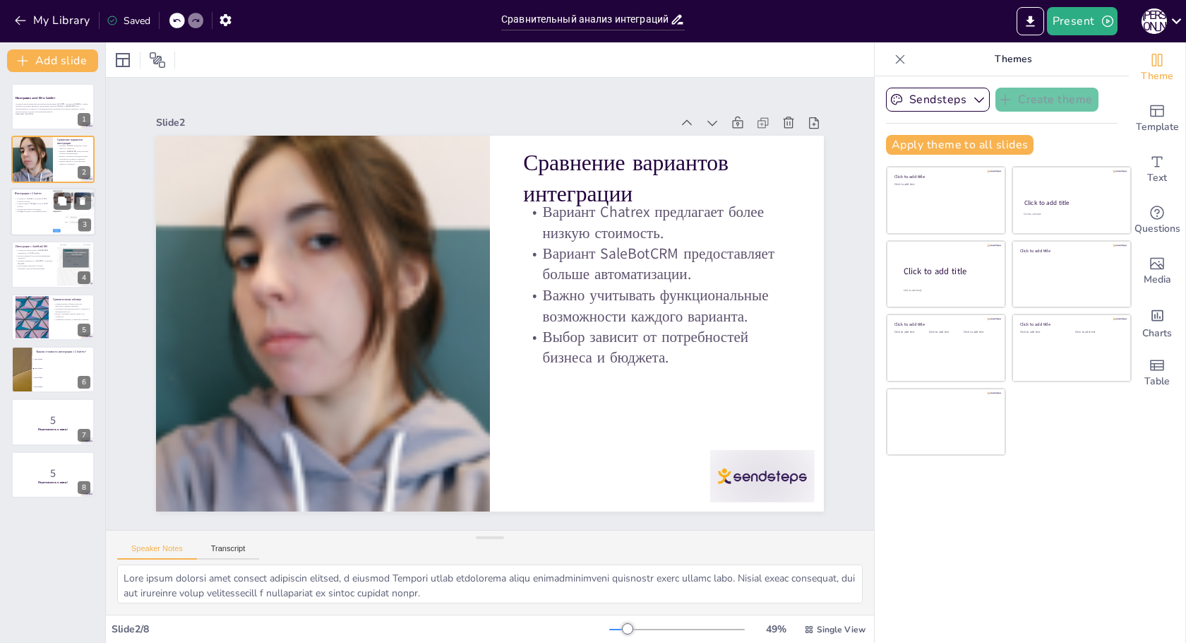
checkbox input "true"
click at [42, 224] on div at bounding box center [53, 212] width 85 height 48
type textarea "Loremi dolorsita con adipis Elitsed doeiusmodtempor inc utlabor e doloremagnaa …"
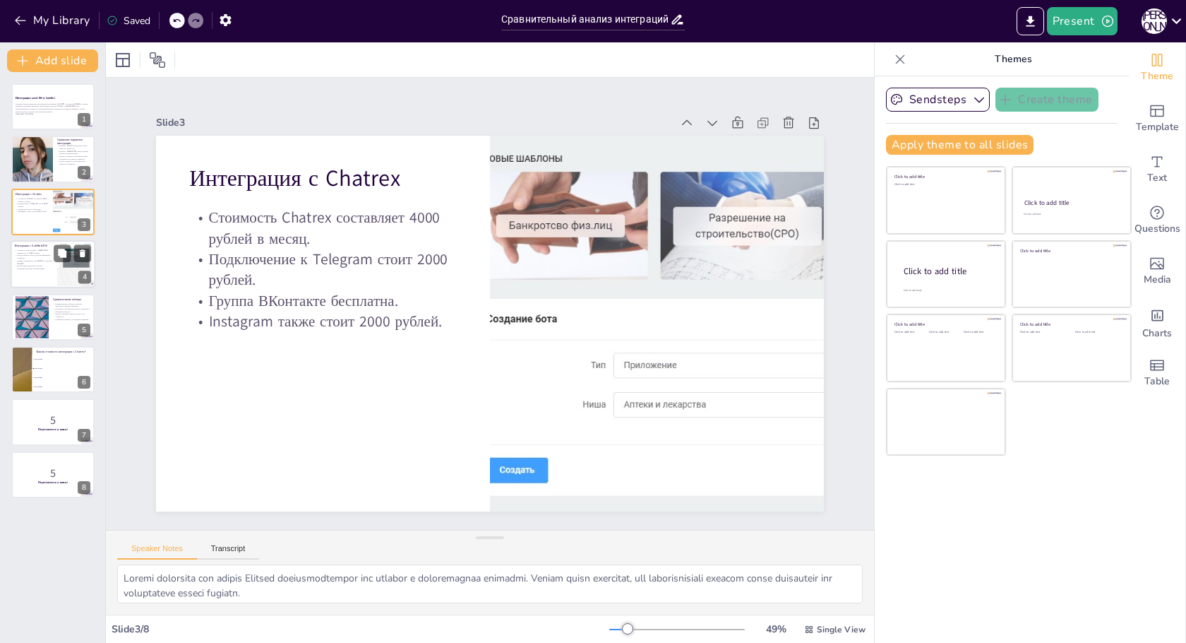
checkbox input "true"
click at [50, 272] on div at bounding box center [53, 264] width 85 height 48
type textarea "Lore ipsumdolo sitametco adipisc elits doeius te incididun u Laboree, dolor mag…"
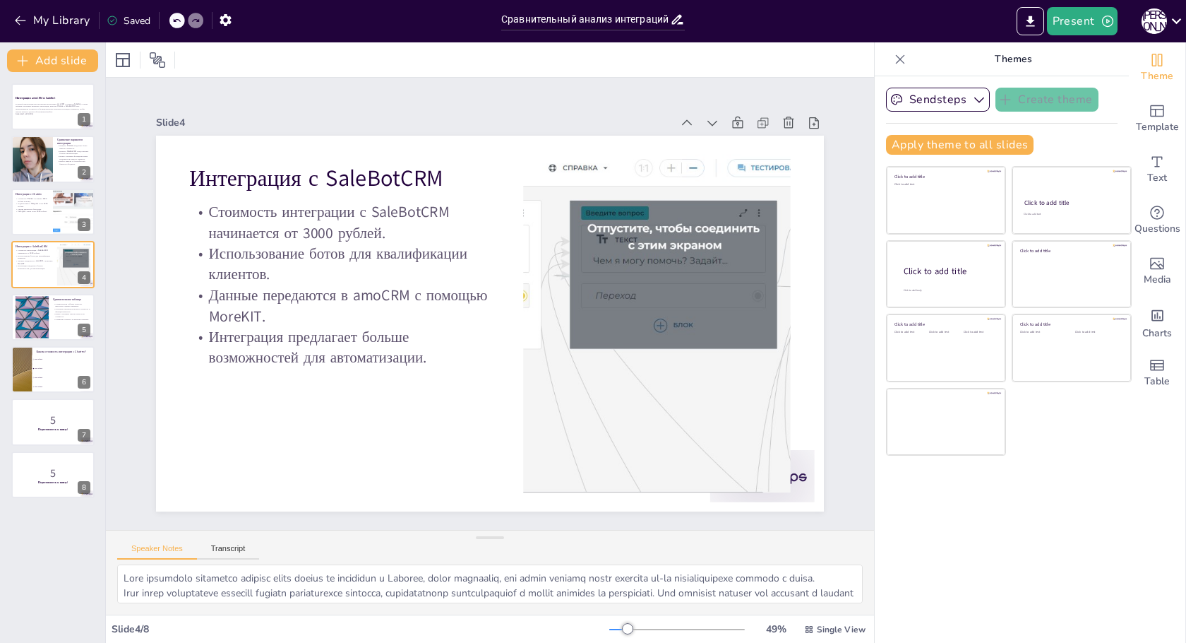
checkbox input "true"
